Goal: Transaction & Acquisition: Book appointment/travel/reservation

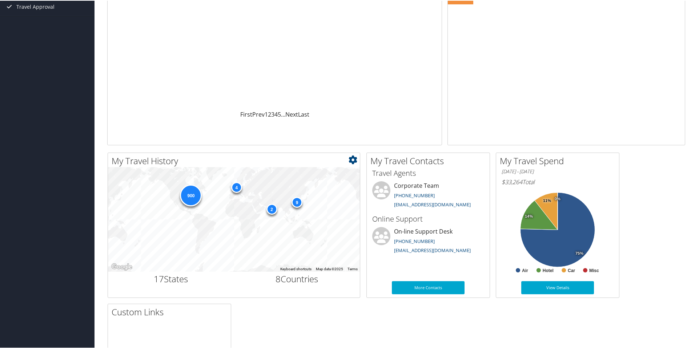
scroll to position [109, 0]
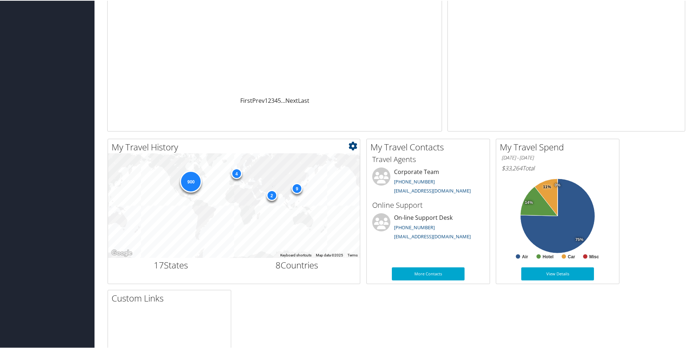
click at [236, 174] on div "4" at bounding box center [236, 173] width 11 height 11
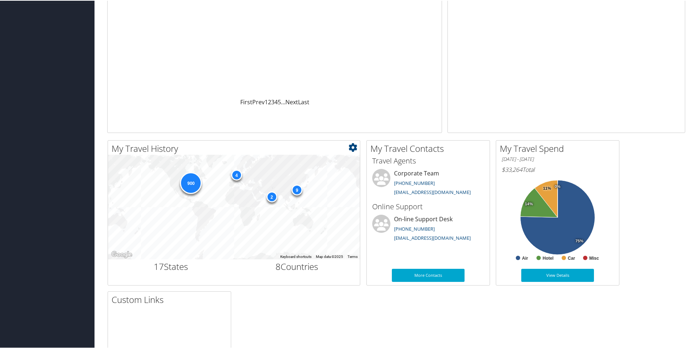
scroll to position [0, 0]
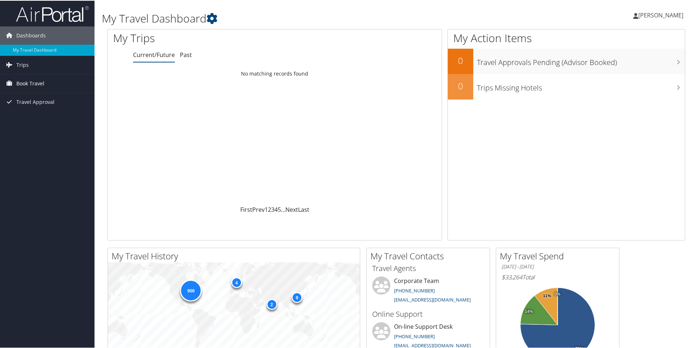
click at [23, 83] on span "Book Travel" at bounding box center [30, 83] width 28 height 18
click at [27, 118] on link "Book/Manage Online Trips" at bounding box center [47, 119] width 95 height 11
click at [38, 118] on link "Book/Manage Online Trips" at bounding box center [47, 119] width 95 height 11
